Goal: Information Seeking & Learning: Learn about a topic

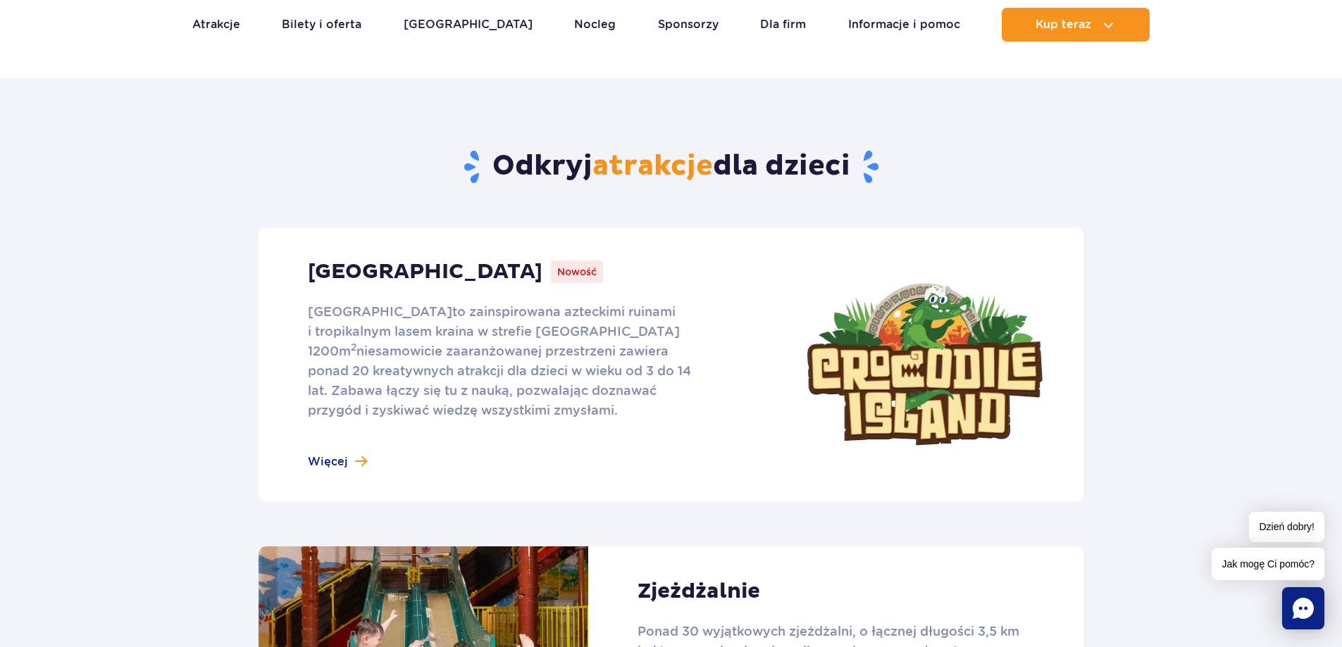
scroll to position [634, 0]
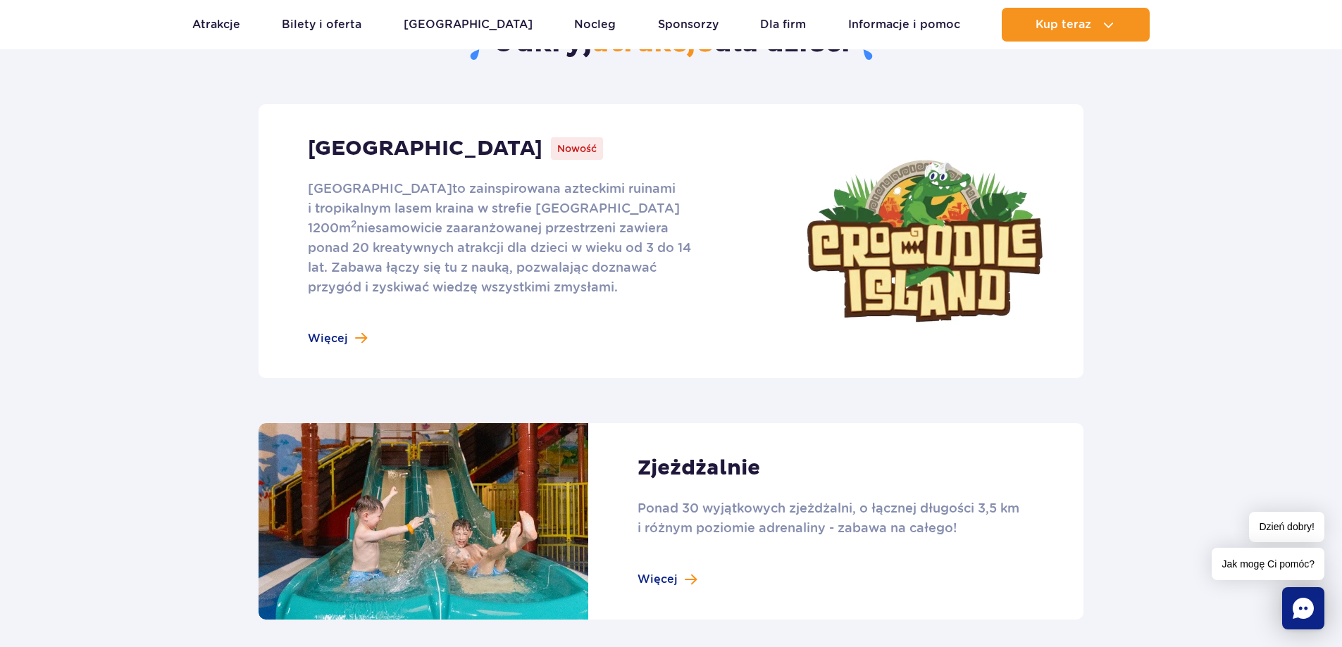
click at [335, 335] on link at bounding box center [671, 241] width 825 height 274
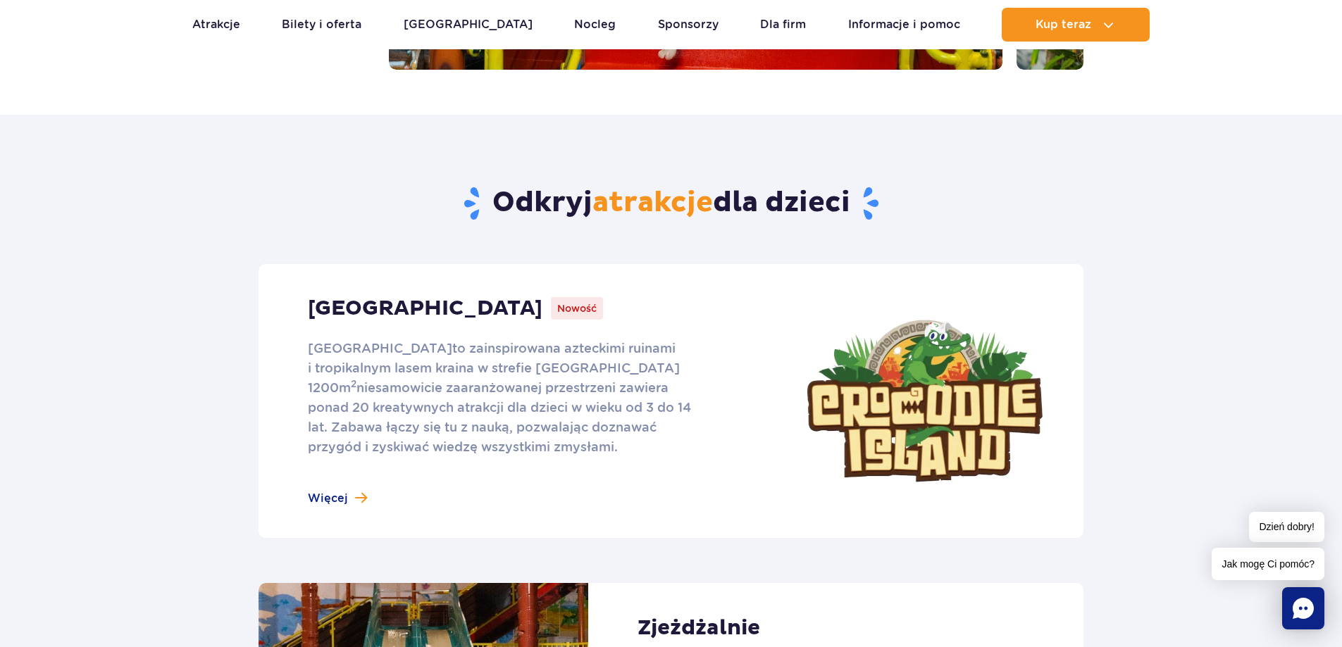
scroll to position [282, 0]
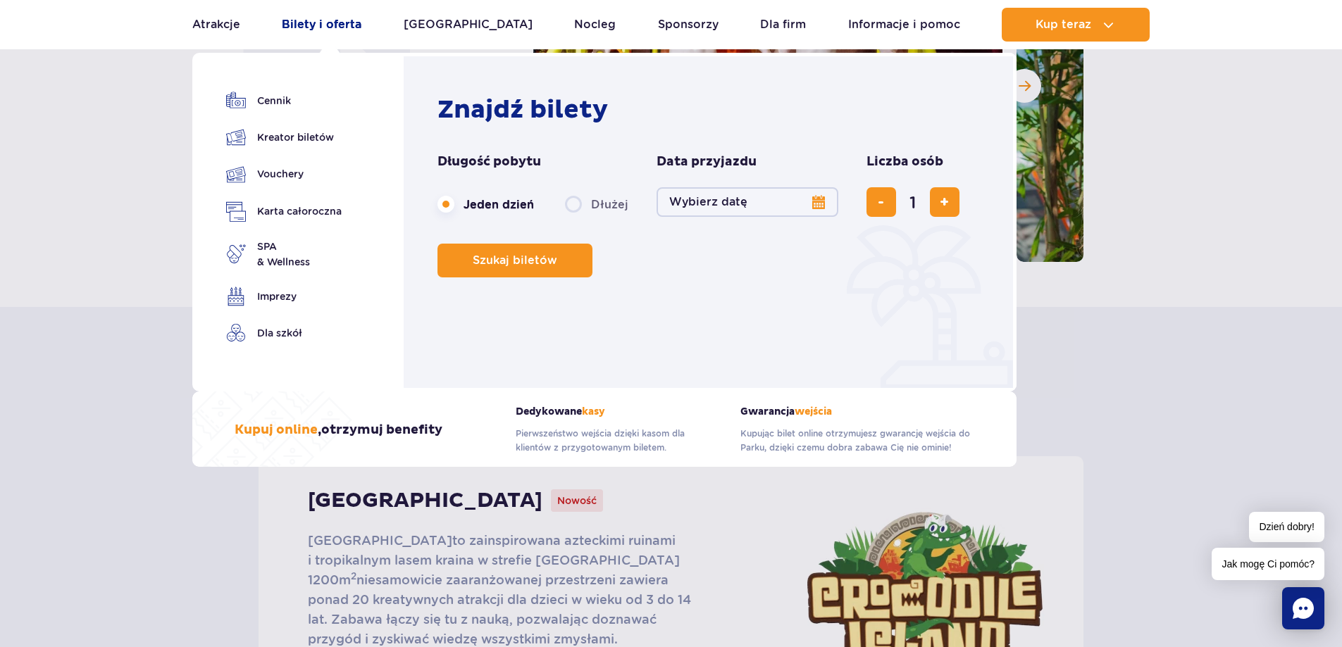
click at [297, 21] on link "Bilety i oferta" at bounding box center [322, 25] width 80 height 34
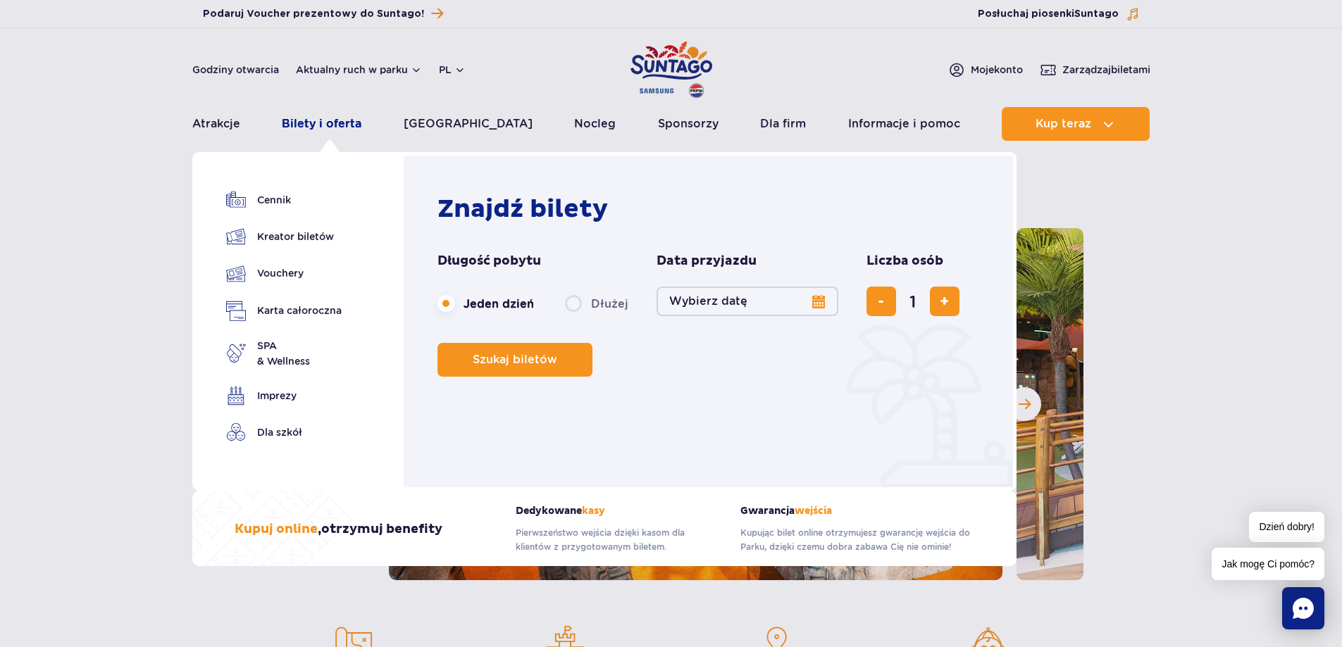
click at [344, 122] on link "Bilety i oferta" at bounding box center [322, 124] width 80 height 34
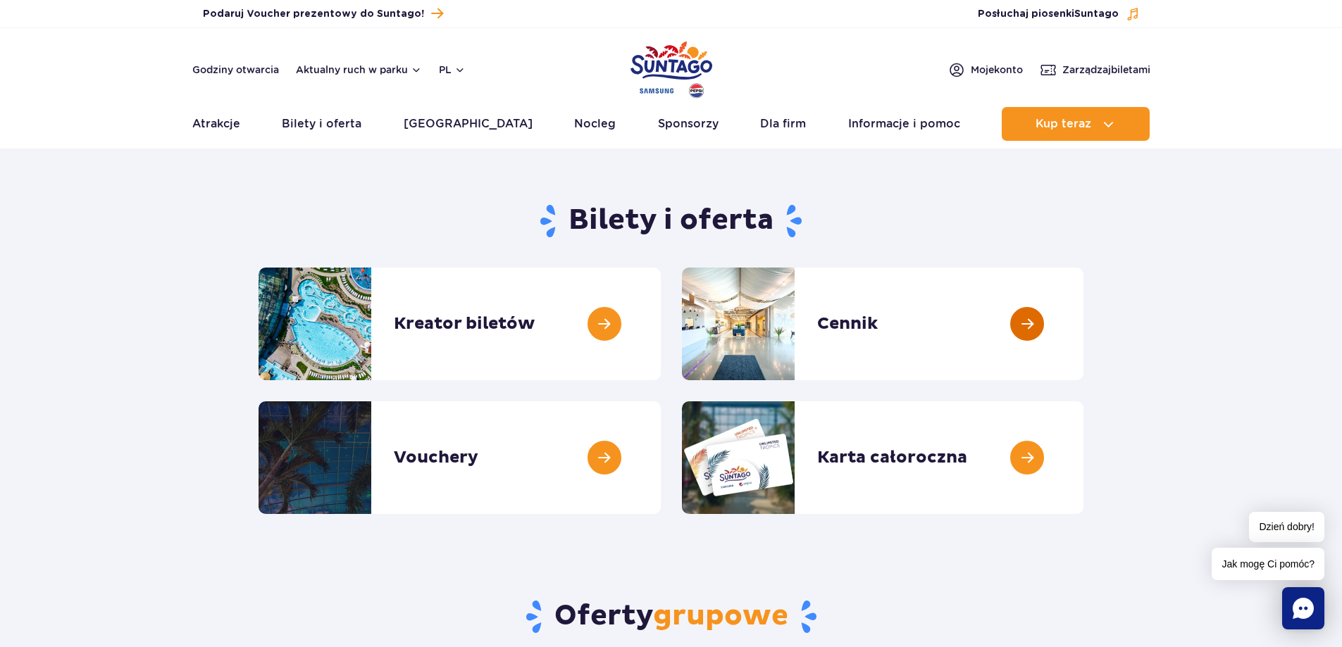
click at [1083, 321] on link at bounding box center [1083, 324] width 0 height 113
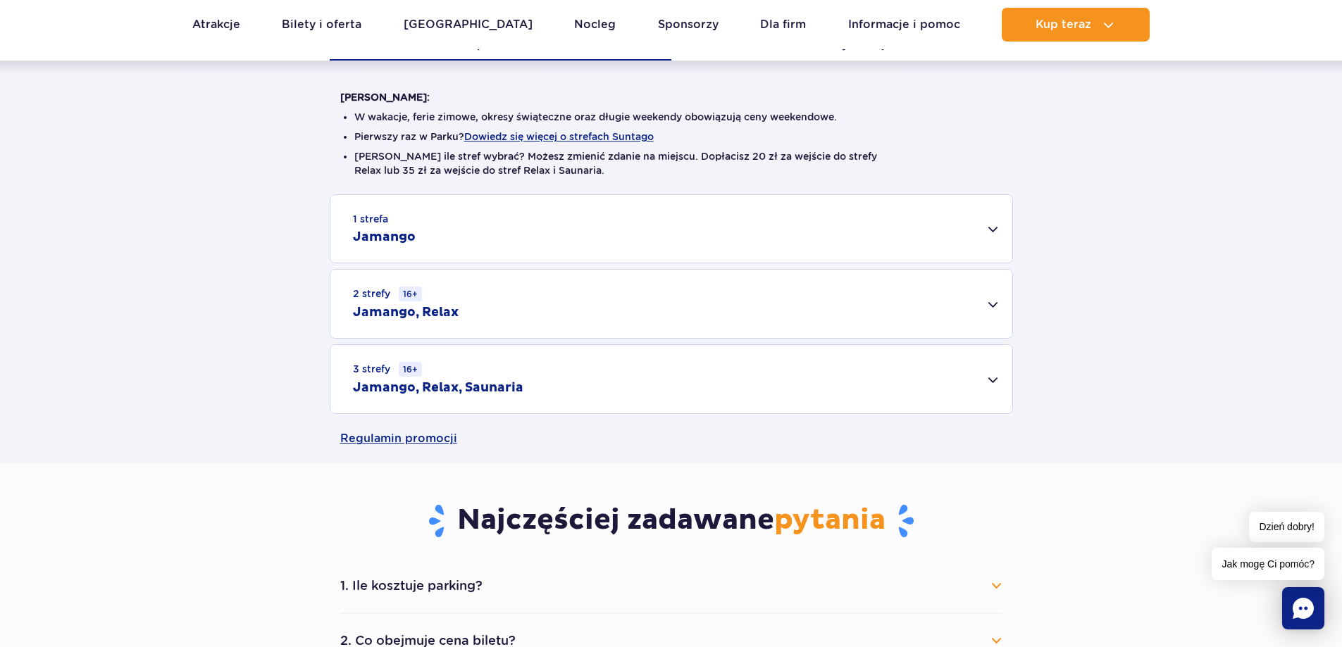
scroll to position [564, 0]
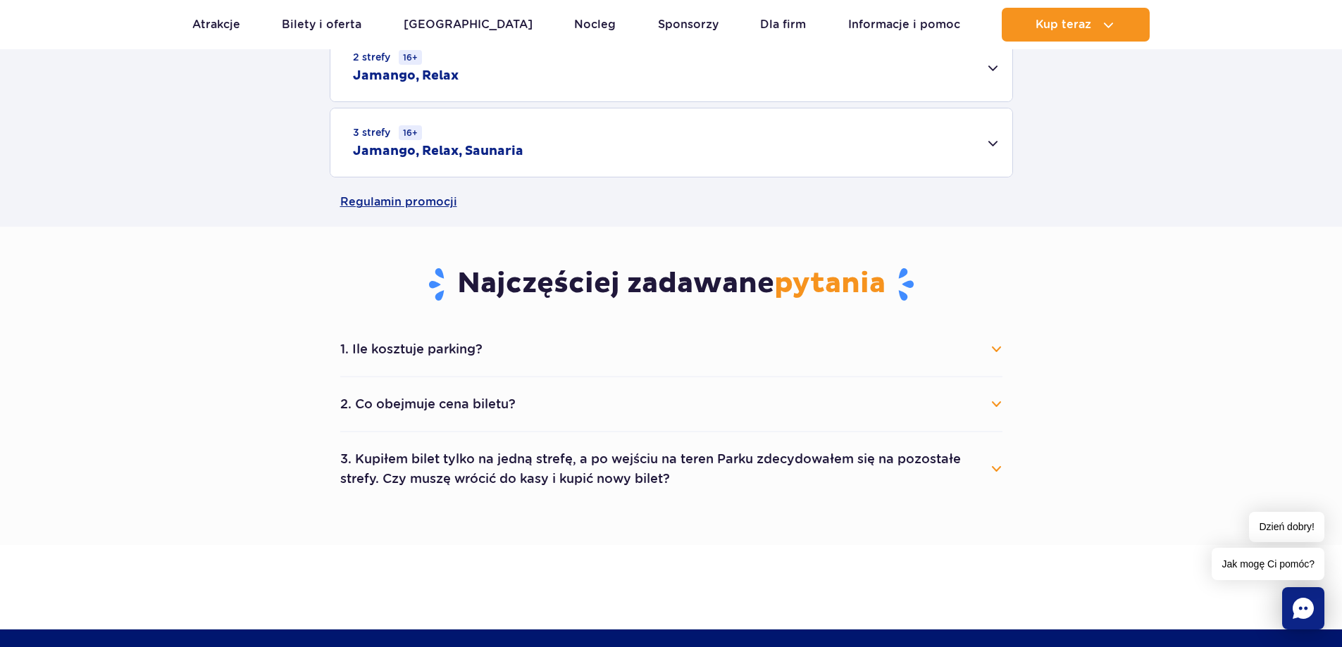
click at [993, 402] on button "2. Co obejmuje cena biletu?" at bounding box center [671, 404] width 662 height 31
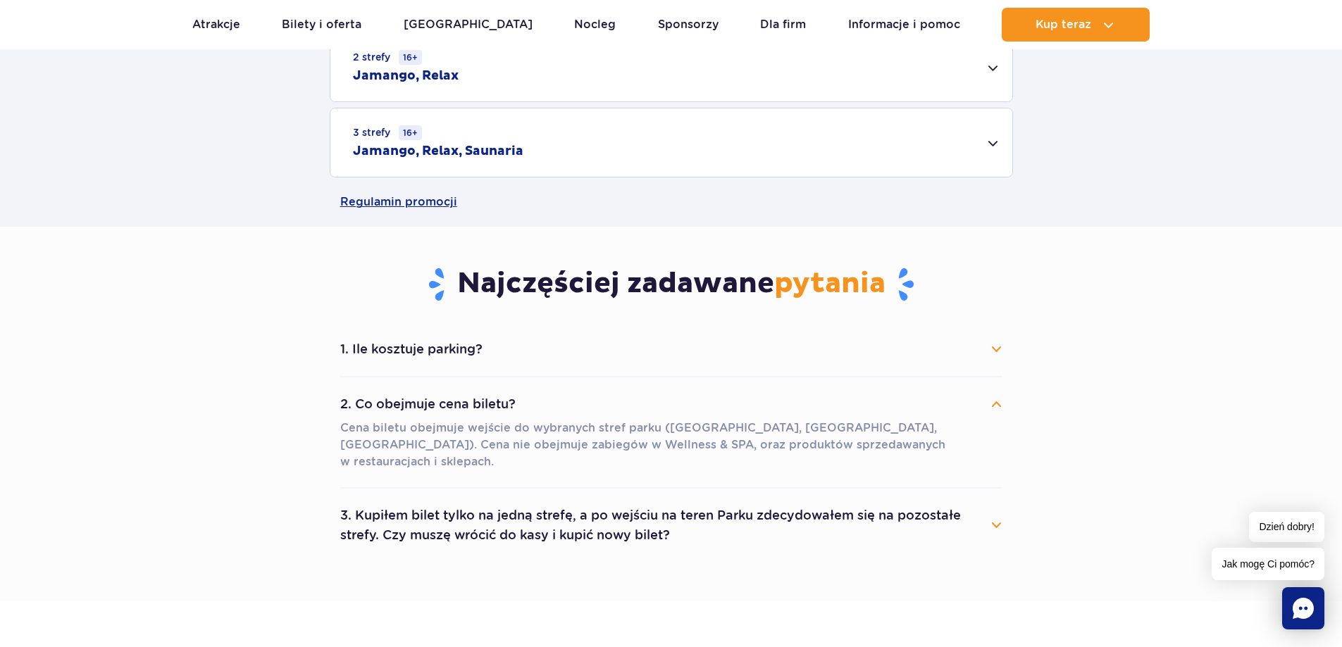
click at [993, 402] on button "2. Co obejmuje cena biletu?" at bounding box center [671, 404] width 662 height 31
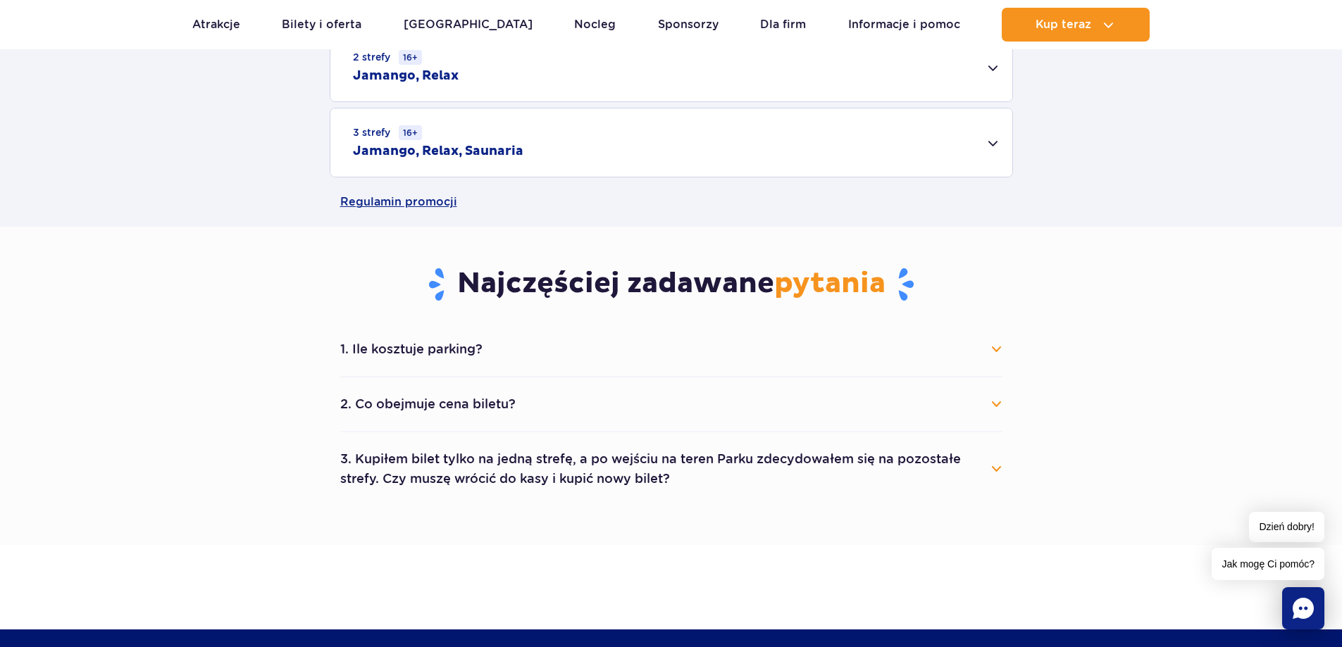
click at [955, 468] on button "3. Kupiłem bilet tylko na jedną strefę, a po wejściu na teren Parku zdecydowałe…" at bounding box center [671, 469] width 662 height 51
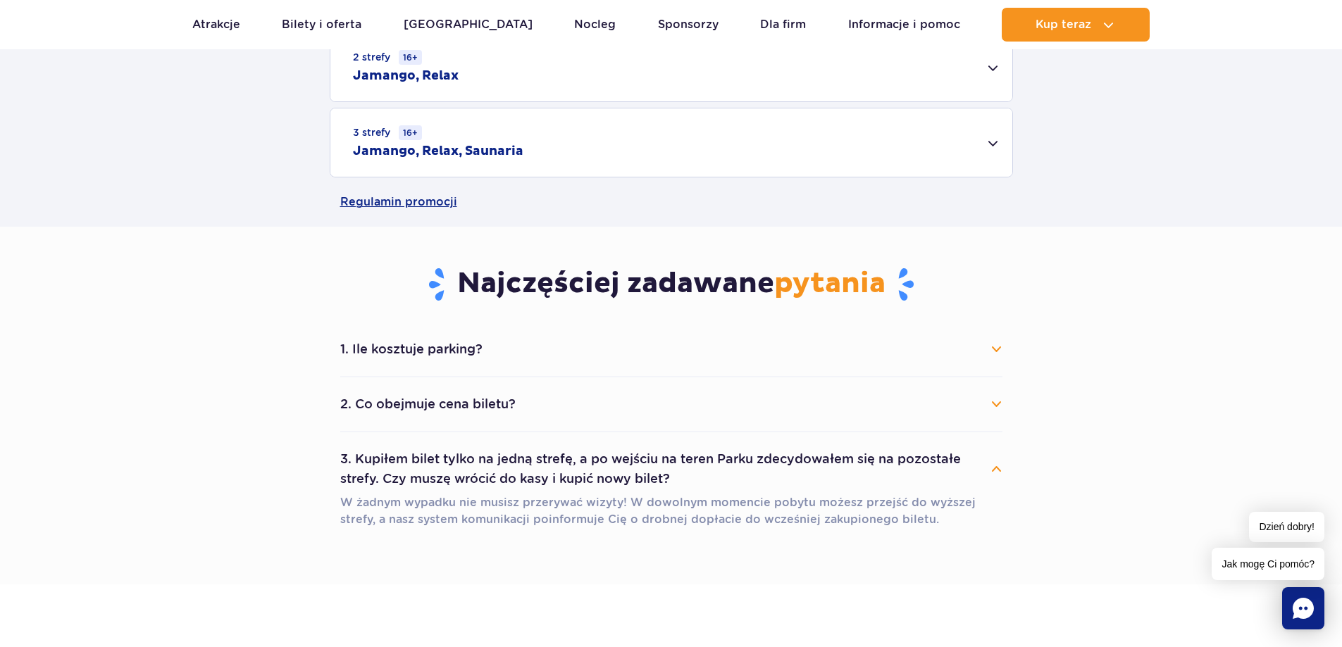
click at [955, 468] on button "3. Kupiłem bilet tylko na jedną strefę, a po wejściu na teren Parku zdecydowałe…" at bounding box center [671, 469] width 662 height 51
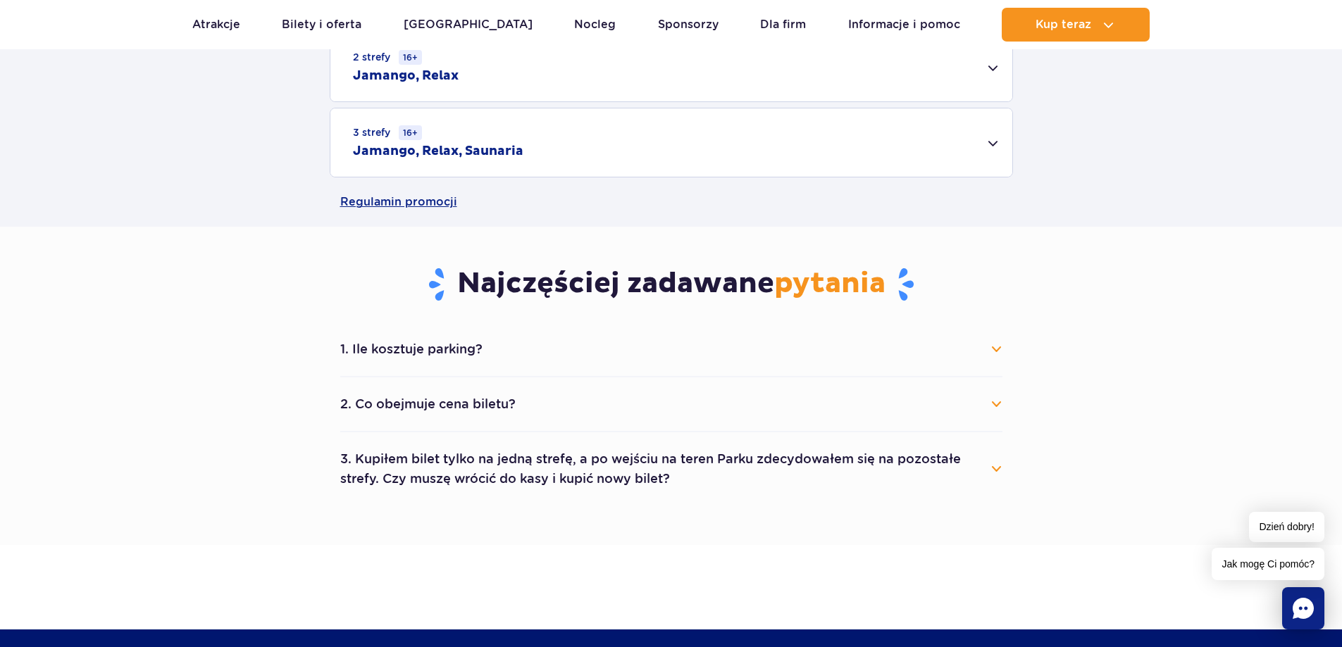
click at [986, 343] on button "1. Ile kosztuje parking?" at bounding box center [671, 349] width 662 height 31
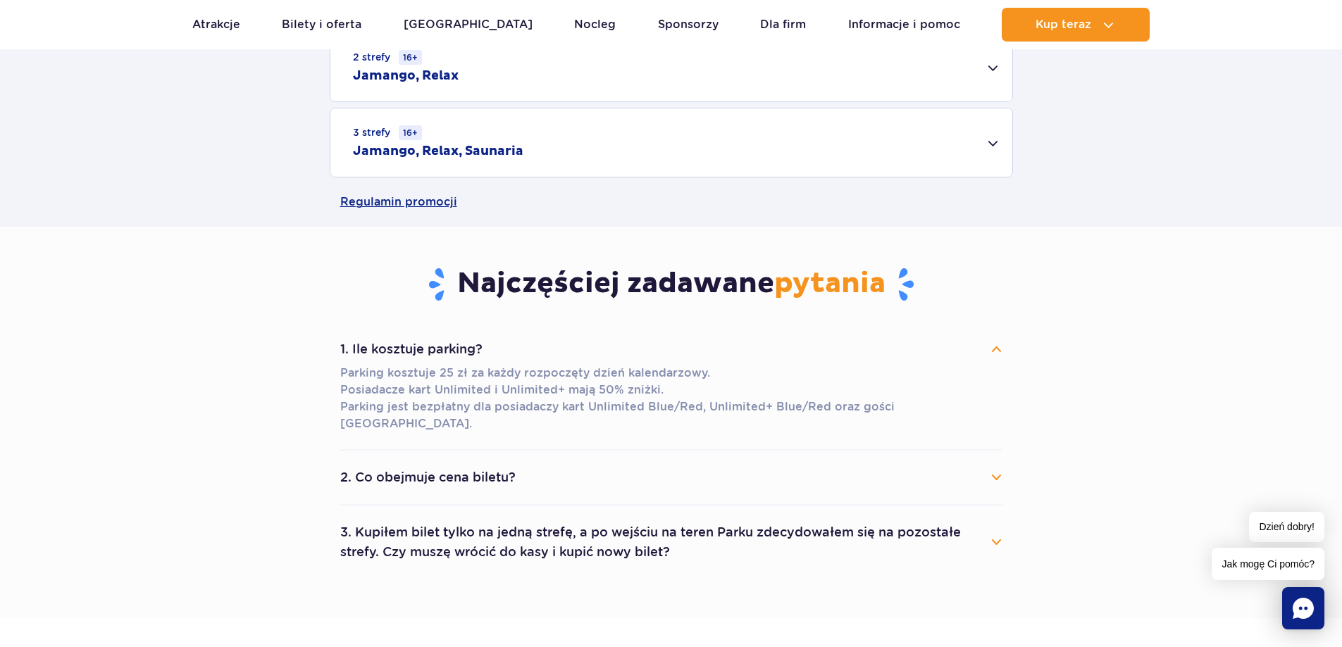
click at [986, 343] on button "1. Ile kosztuje parking?" at bounding box center [671, 349] width 662 height 31
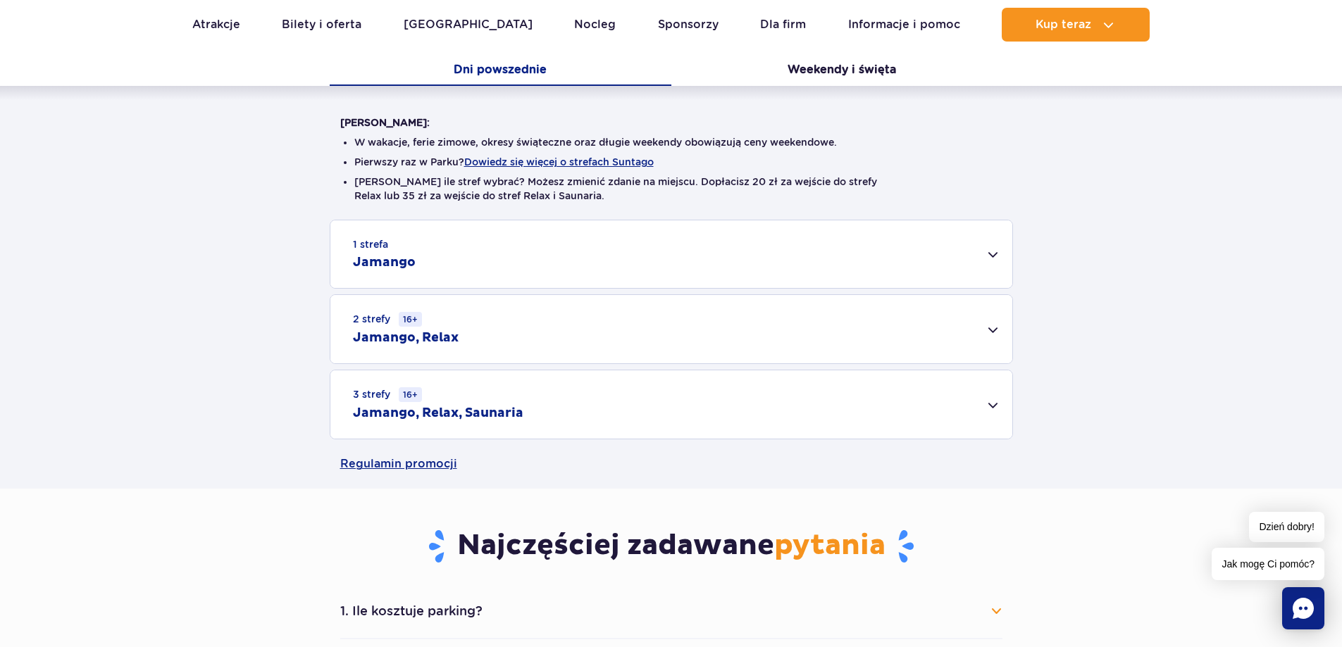
scroll to position [352, 0]
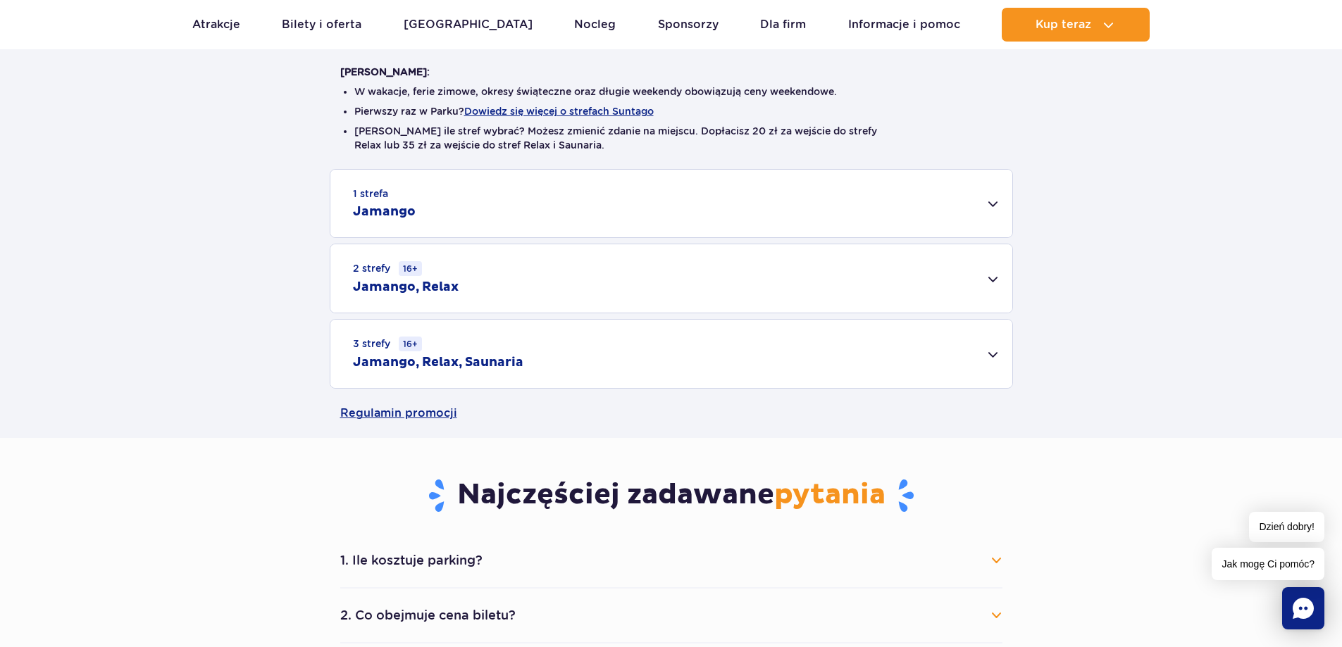
click at [992, 204] on div "1 strefa Jamango" at bounding box center [671, 204] width 682 height 68
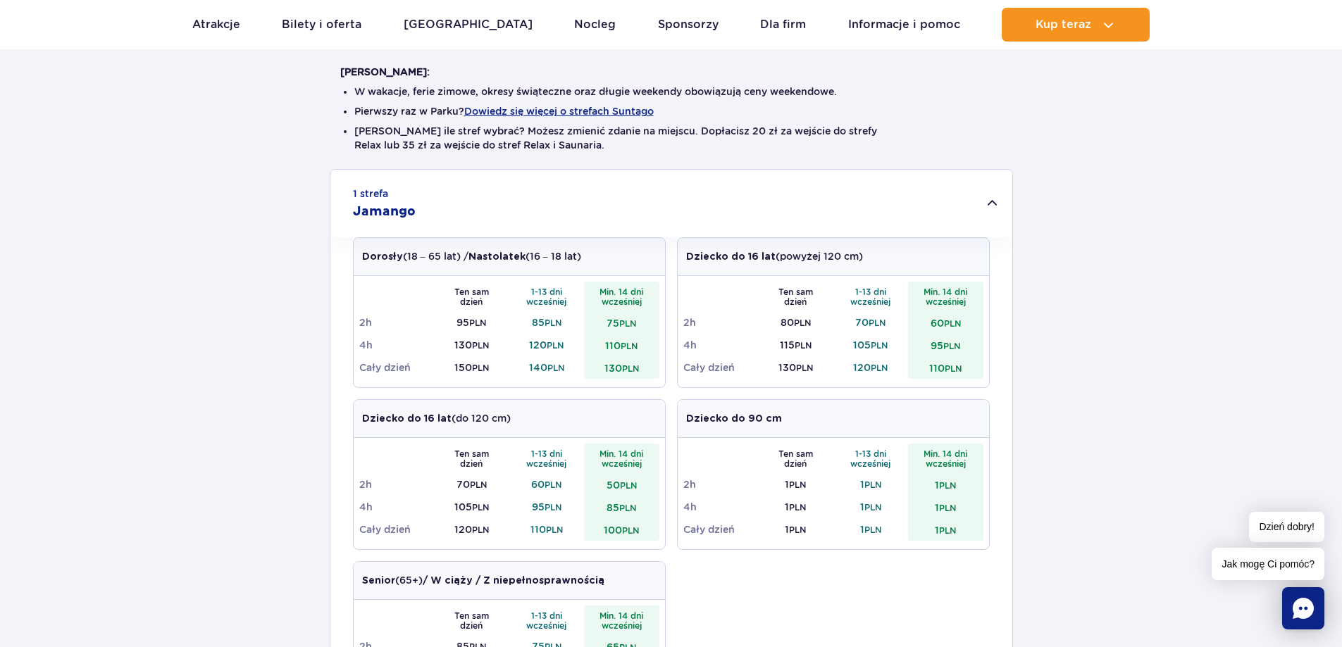
click at [993, 204] on div "1 strefa Jamango" at bounding box center [671, 204] width 682 height 68
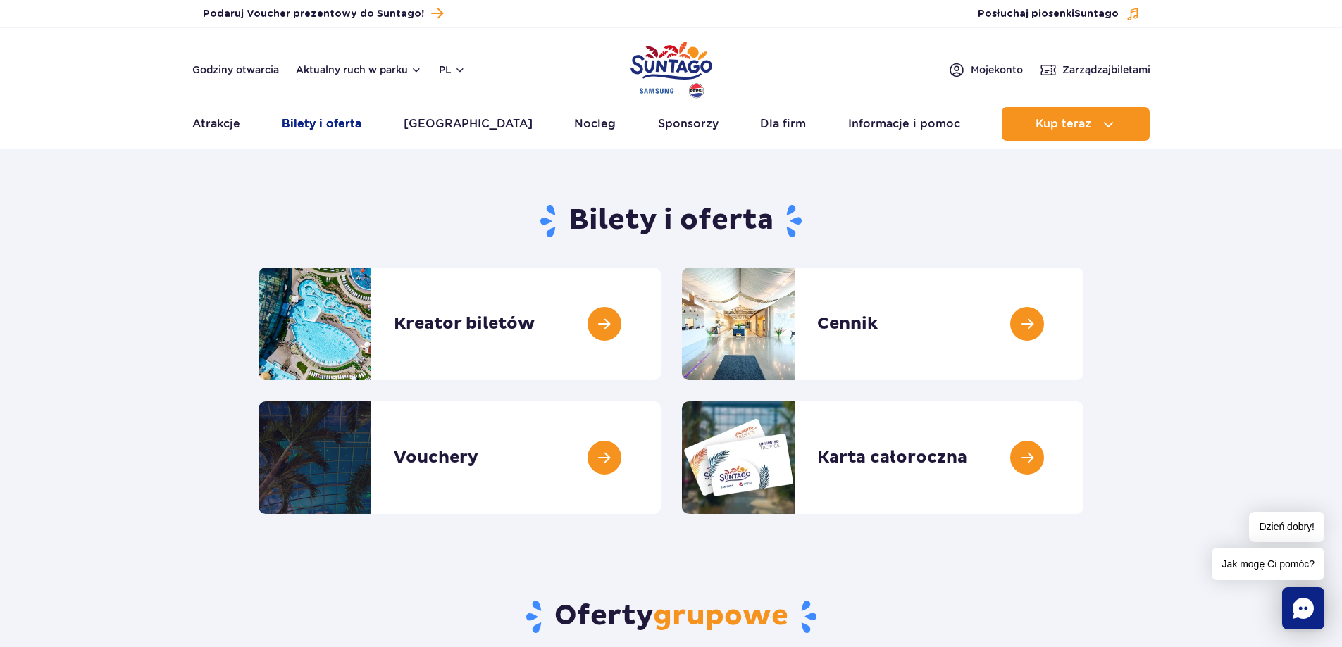
click at [356, 122] on link "Bilety i oferta" at bounding box center [322, 124] width 80 height 34
click at [1083, 319] on link at bounding box center [1083, 324] width 0 height 113
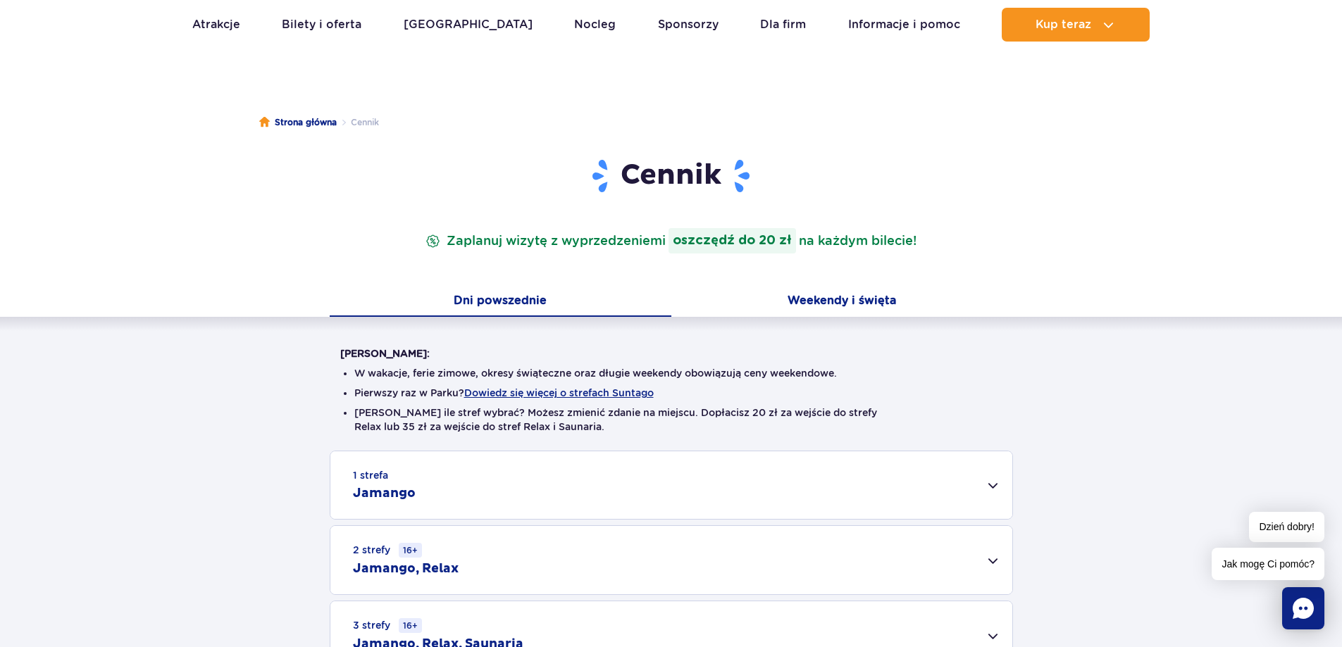
click at [840, 290] on button "Weekendy i święta" at bounding box center [842, 302] width 342 height 30
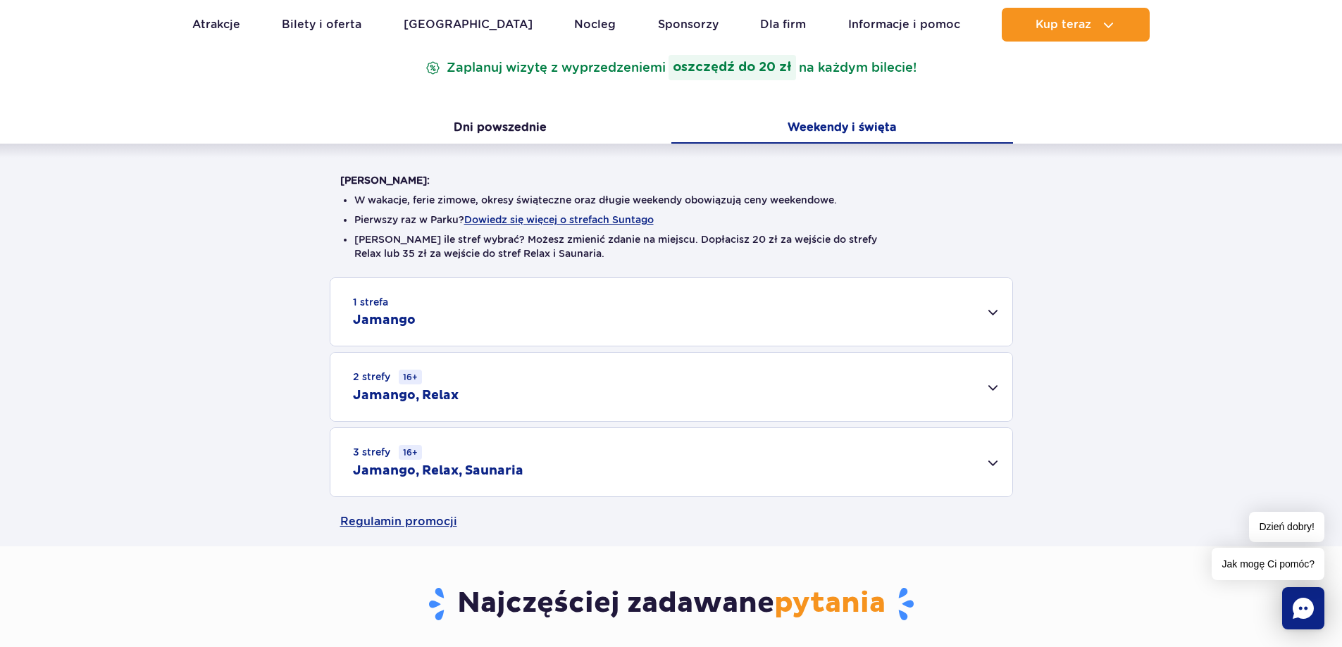
scroll to position [282, 0]
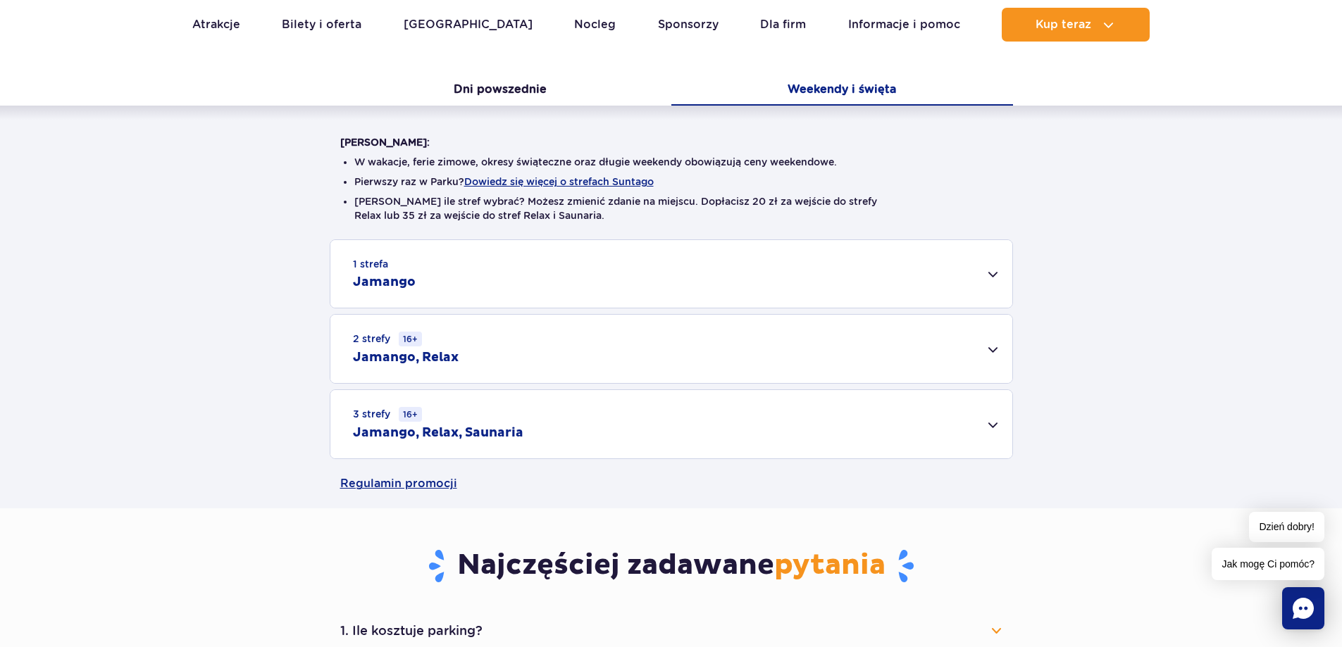
click at [959, 347] on div "2 strefy 16+ Jamango, Relax" at bounding box center [671, 349] width 682 height 68
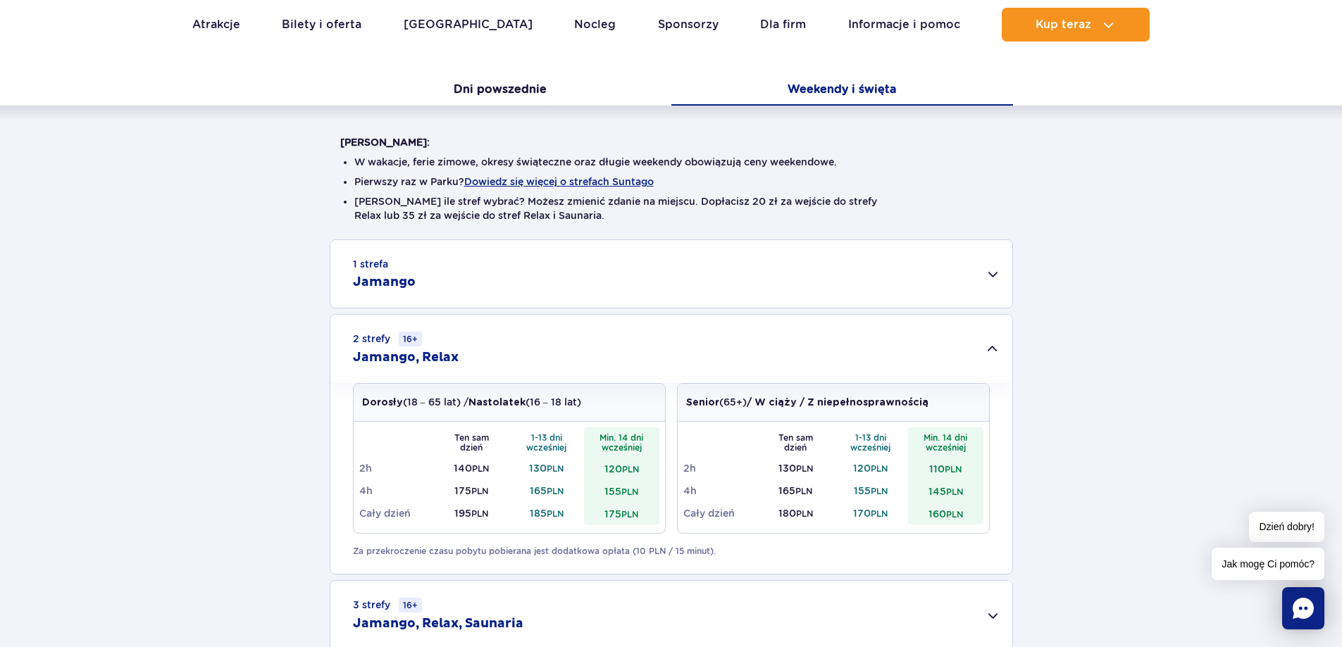
click at [957, 347] on div "2 strefy 16+ Jamango, Relax" at bounding box center [671, 349] width 682 height 68
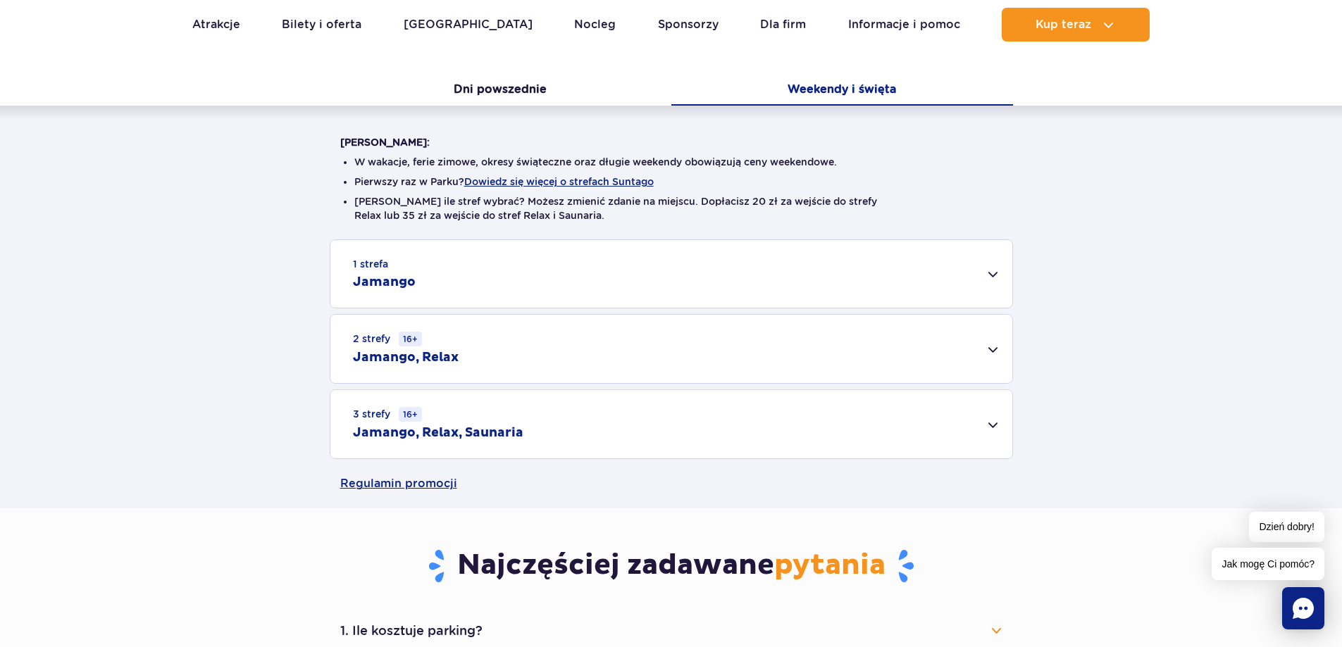
click at [990, 275] on div "1 strefa Jamango" at bounding box center [671, 274] width 682 height 68
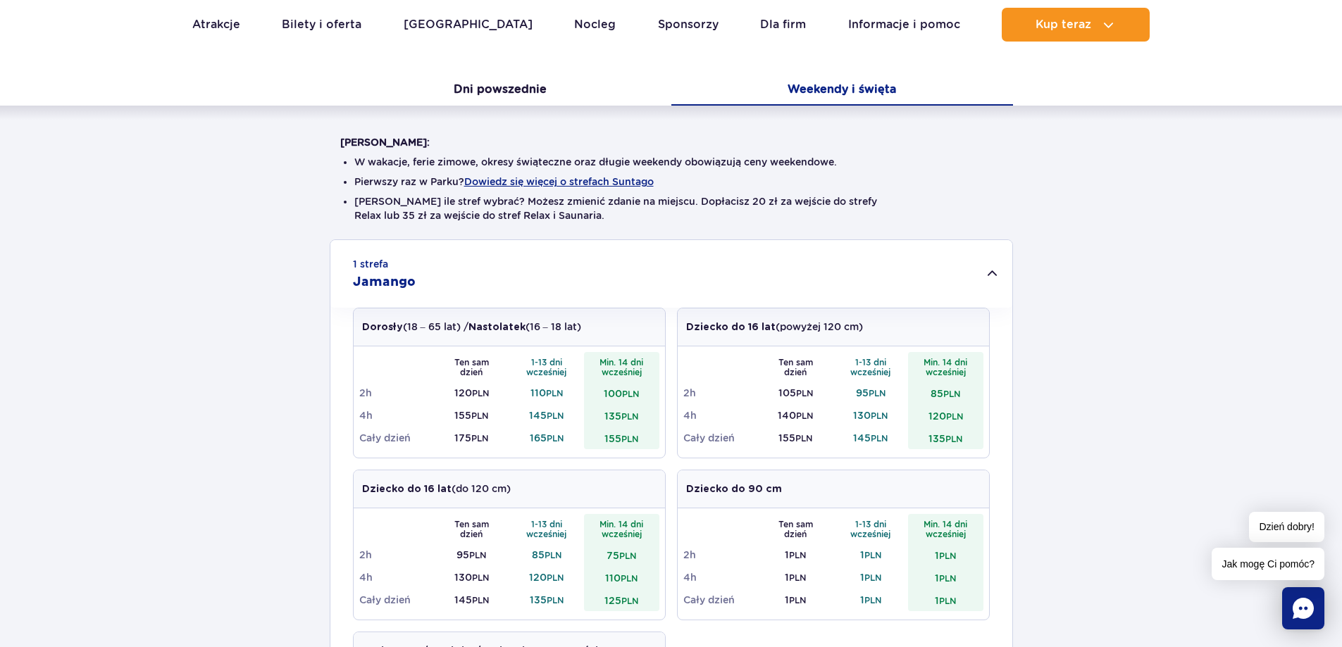
click at [990, 275] on div "1 strefa Jamango" at bounding box center [671, 274] width 682 height 68
